Goal: Transaction & Acquisition: Purchase product/service

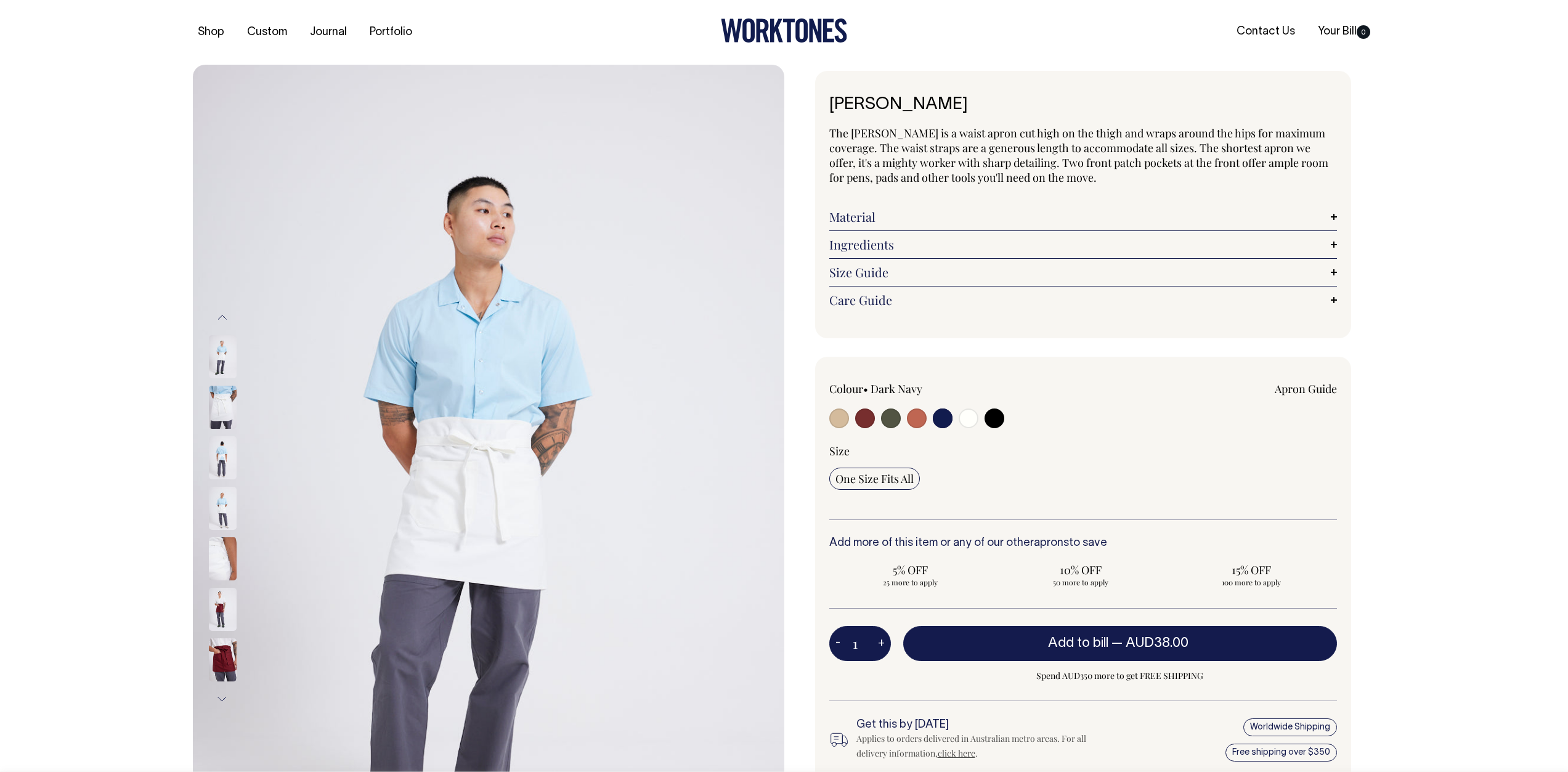
select select "Dark Navy"
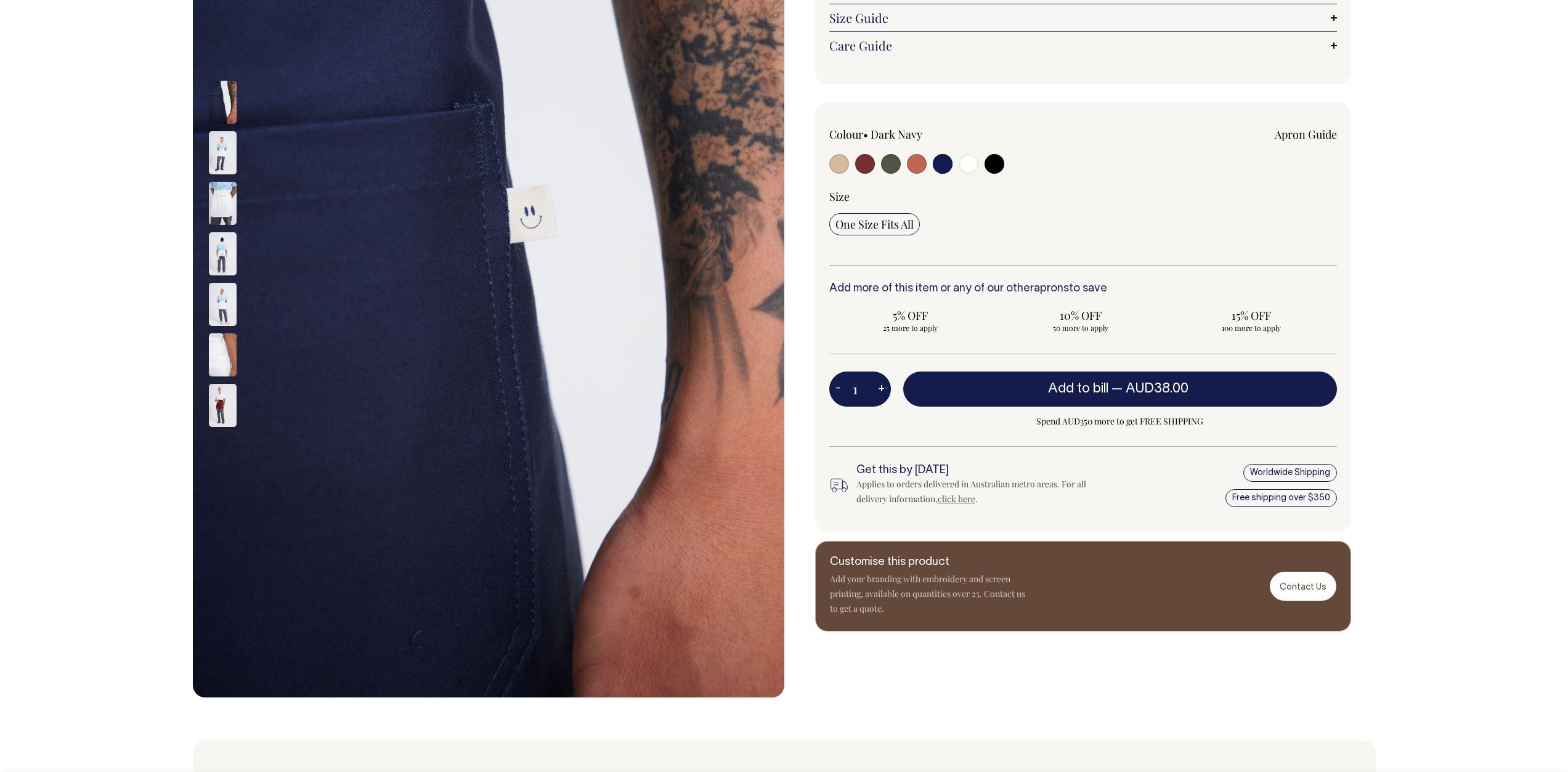
click at [1439, 328] on div "Next" at bounding box center [784, 254] width 1568 height 887
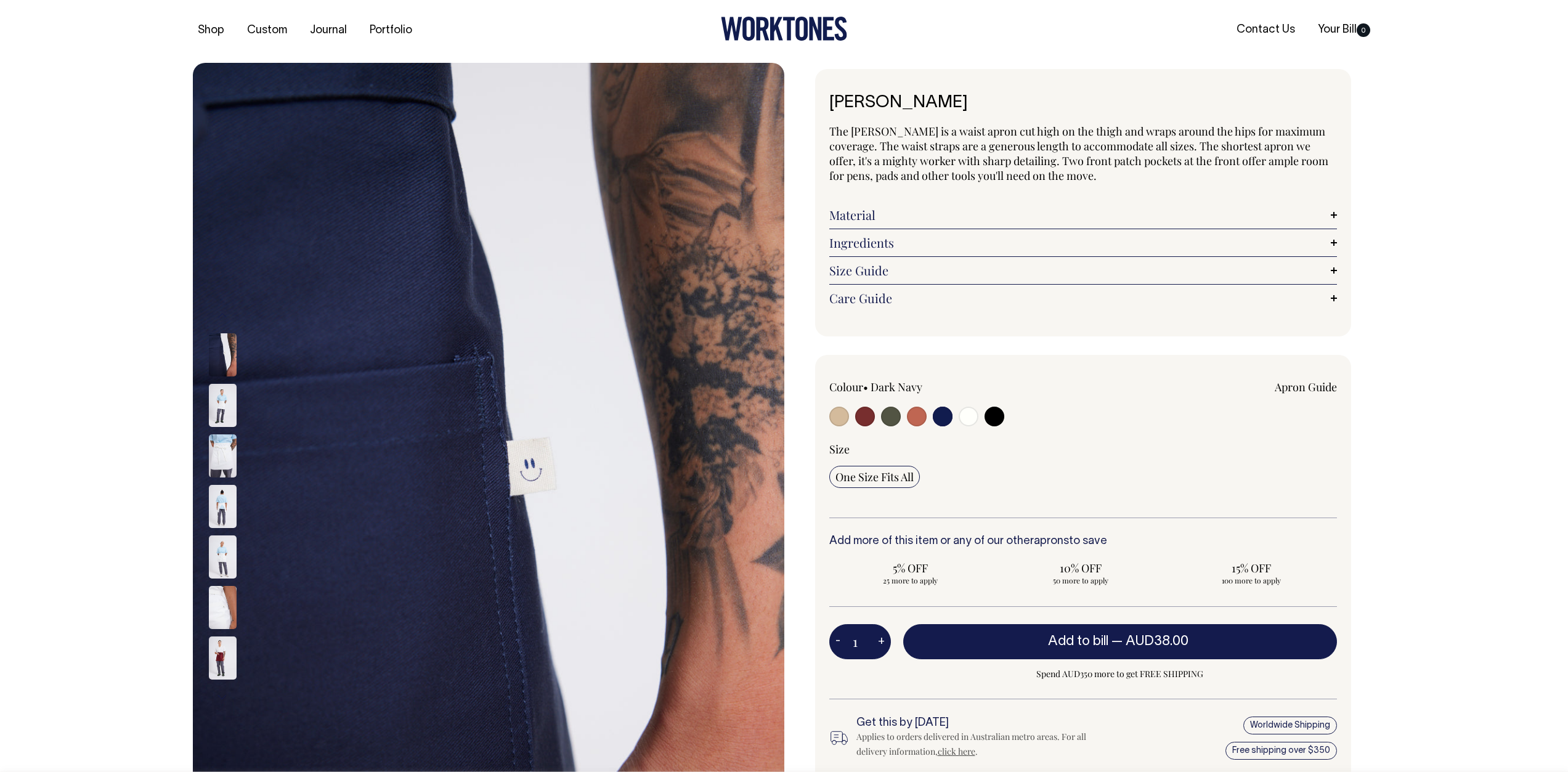
click at [1439, 328] on div "Next" at bounding box center [784, 506] width 1568 height 887
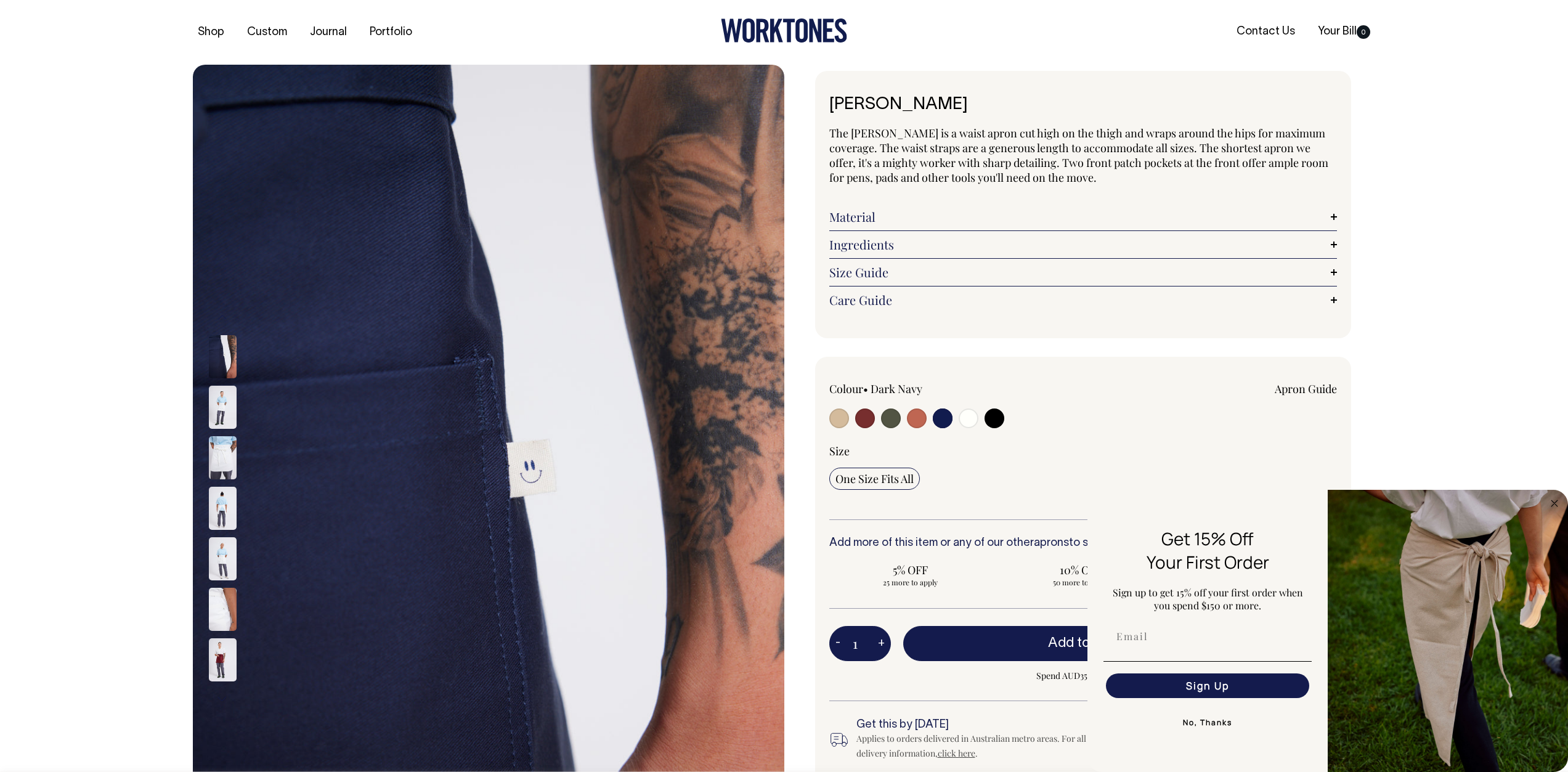
click at [214, 400] on img at bounding box center [222, 407] width 28 height 43
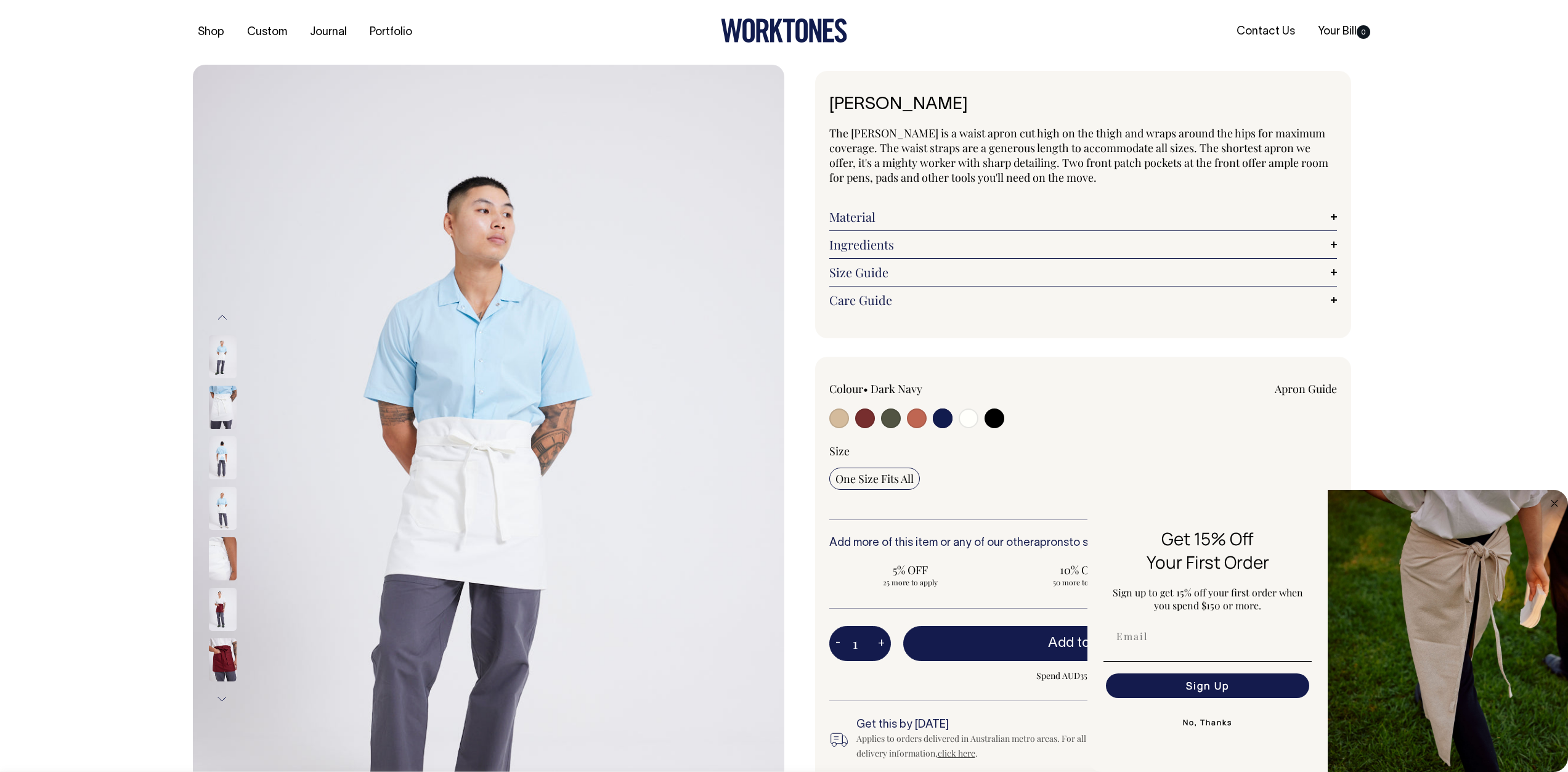
click at [1218, 713] on button "No, Thanks" at bounding box center [1207, 723] width 208 height 24
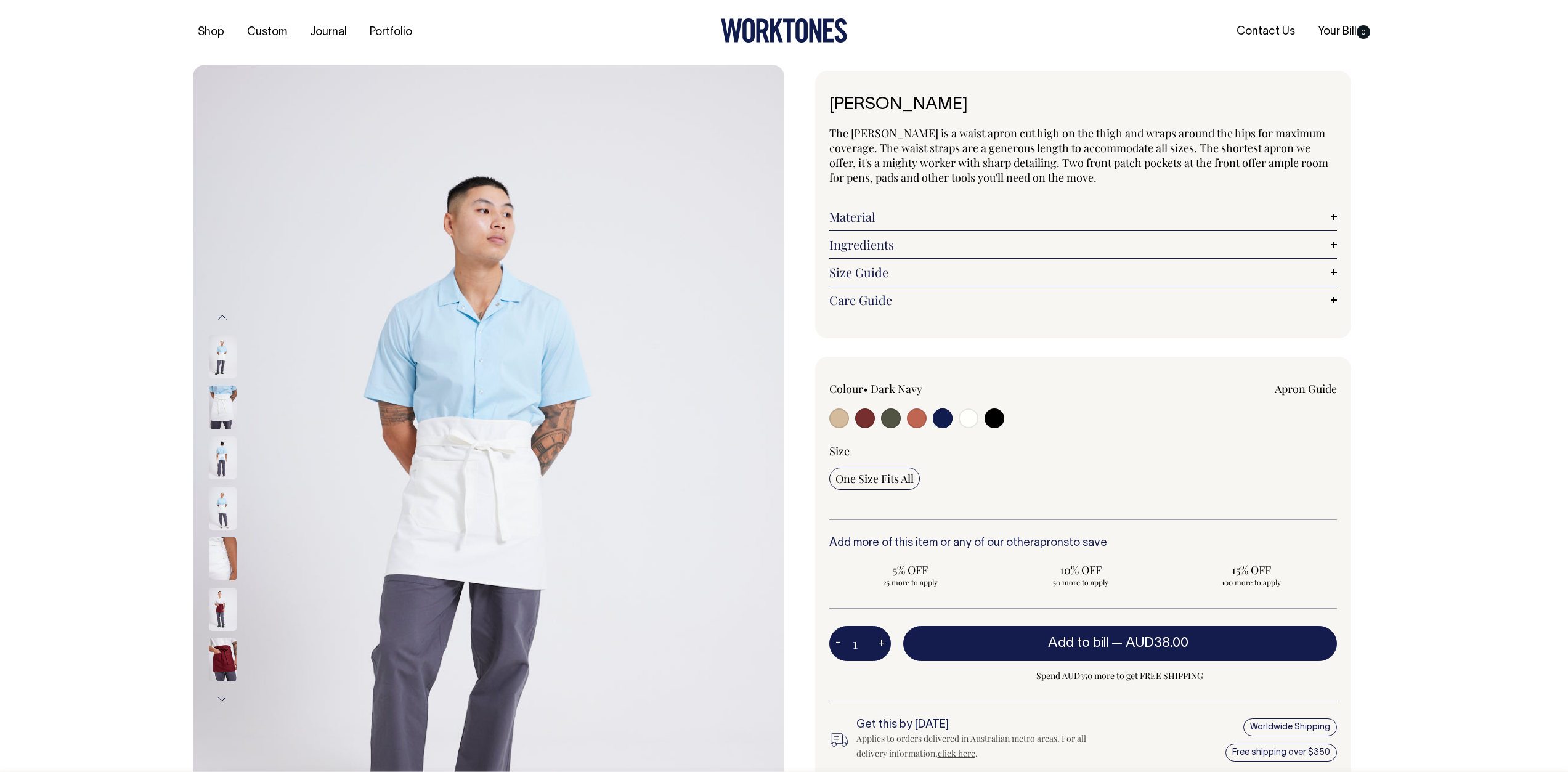
click at [943, 420] on input "radio" at bounding box center [943, 418] width 20 height 20
click at [928, 422] on div at bounding box center [931, 420] width 203 height 23
click at [943, 421] on input "radio" at bounding box center [943, 418] width 20 height 20
click at [939, 417] on input "radio" at bounding box center [943, 418] width 20 height 20
click at [941, 417] on input "radio" at bounding box center [943, 418] width 20 height 20
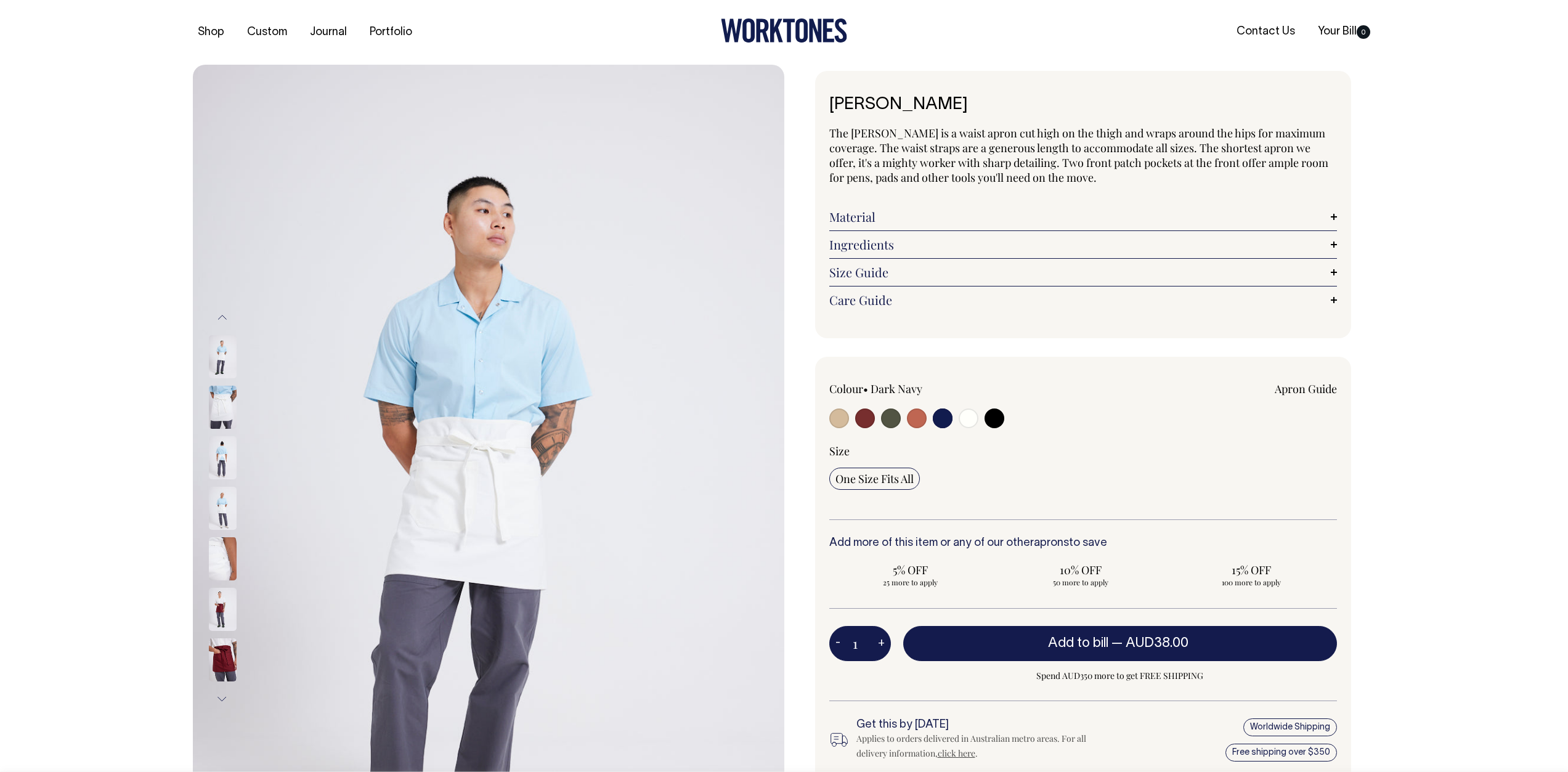
click at [942, 417] on input "radio" at bounding box center [943, 418] width 20 height 20
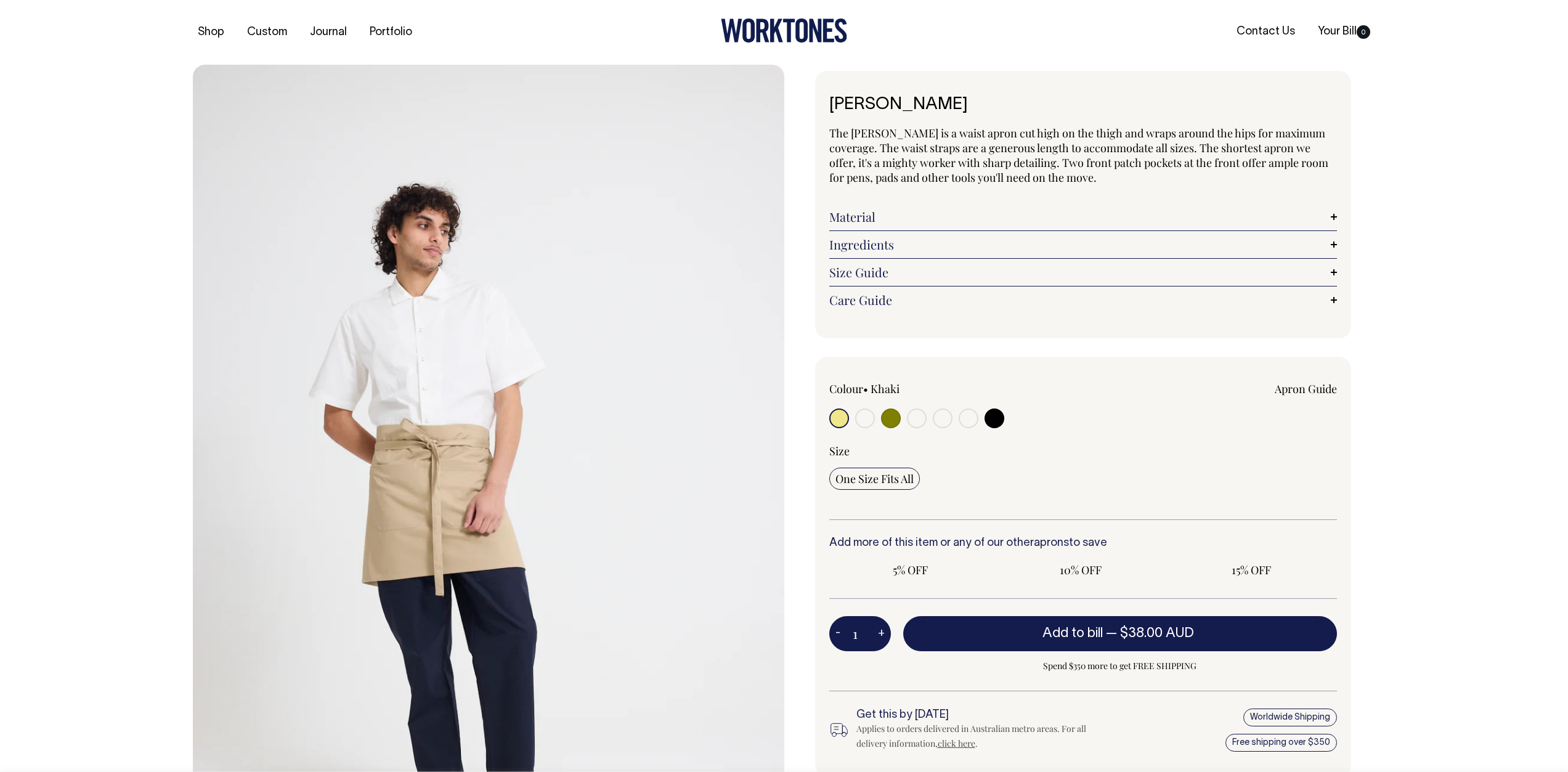
radio input "true"
select select "Dark Navy"
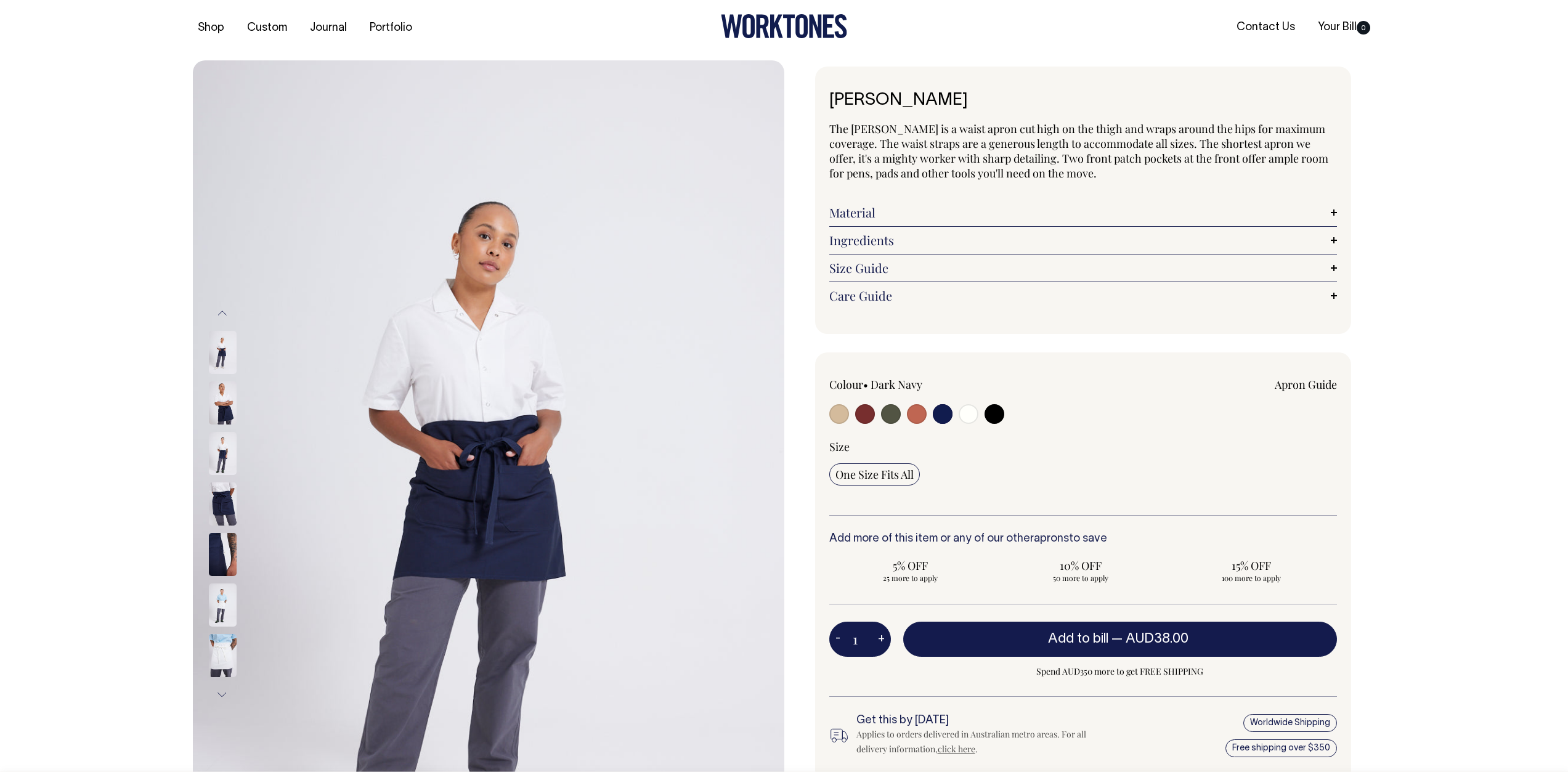
scroll to position [5, 0]
